Goal: Participate in discussion

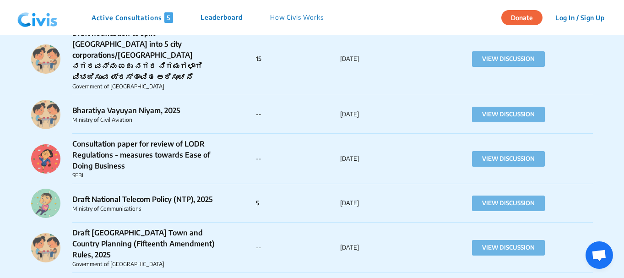
scroll to position [746, 0]
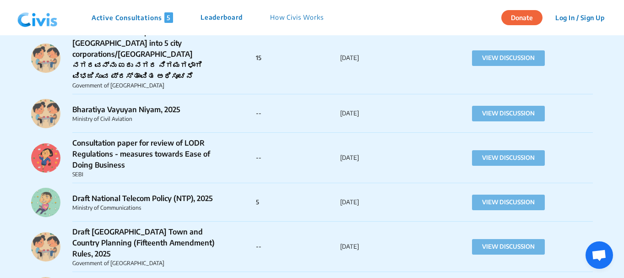
drag, startPoint x: 521, startPoint y: 88, endPoint x: 601, endPoint y: 83, distance: 80.3
click at [502, 106] on button "VIEW DISCUSSION" at bounding box center [508, 114] width 73 height 16
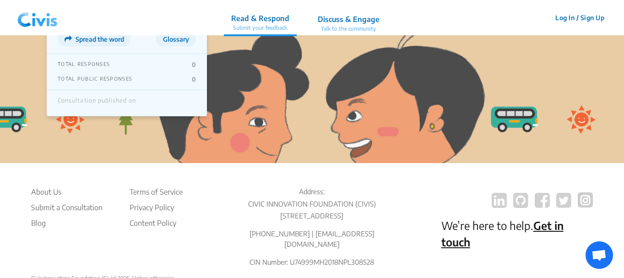
scroll to position [0, 0]
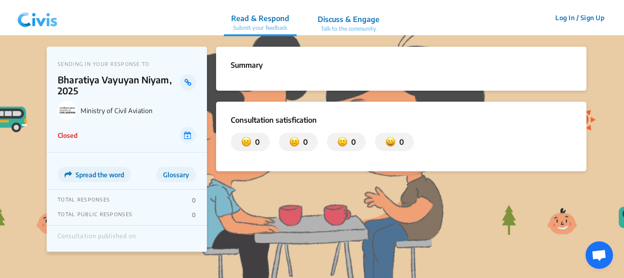
click at [357, 20] on p "Discuss & Engage" at bounding box center [349, 19] width 62 height 11
click at [262, 17] on p "Read & Respond" at bounding box center [260, 18] width 58 height 11
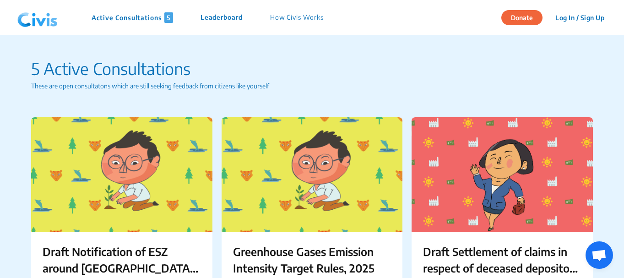
click at [443, 62] on p "5 Active Consultations" at bounding box center [312, 68] width 562 height 25
